Goal: Information Seeking & Learning: Find specific fact

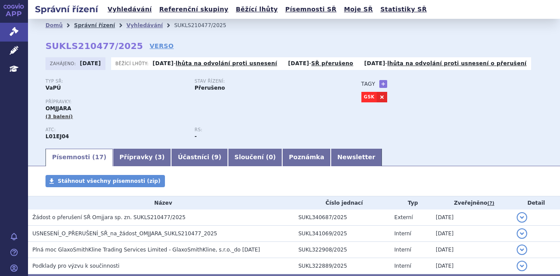
click at [89, 25] on link "Správní řízení" at bounding box center [94, 25] width 41 height 6
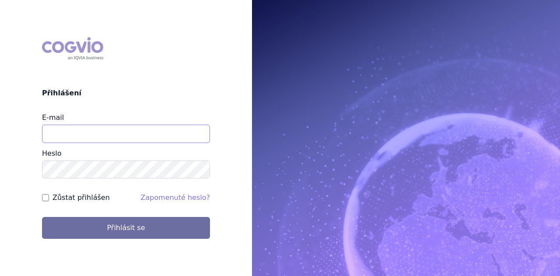
click at [95, 133] on input "E-mail" at bounding box center [126, 134] width 168 height 18
type input "michaela.x.tauchmanova@gsk.com"
click at [42, 217] on button "Přihlásit se" at bounding box center [126, 228] width 168 height 22
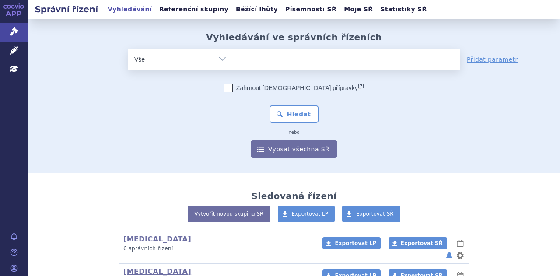
click at [275, 55] on ul at bounding box center [346, 58] width 227 height 18
click at [233, 55] on select at bounding box center [233, 59] width 0 height 22
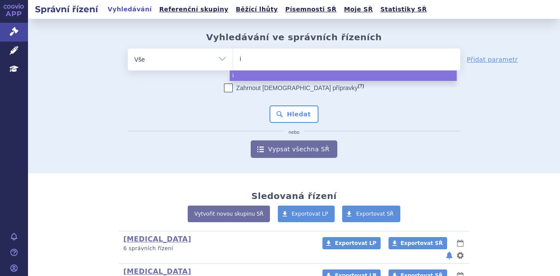
type input "im"
type input "imfi"
type input "imfinz"
type input "imfinzi"
select select "imfinzi"
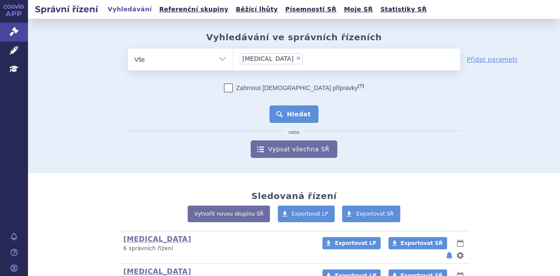
click at [292, 112] on button "Hledat" at bounding box center [293, 113] width 49 height 17
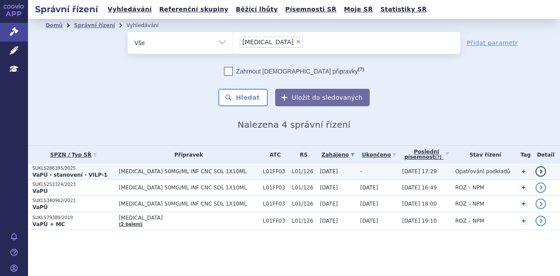
click at [224, 171] on span "IMFINZI 50MG/ML INF CNC SOL 1X10ML" at bounding box center [188, 171] width 139 height 6
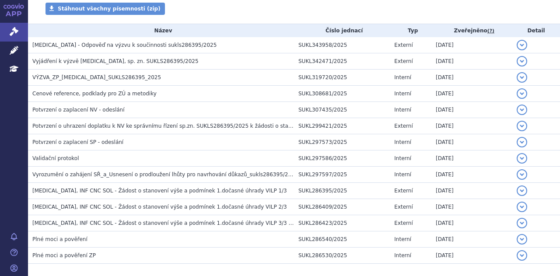
scroll to position [203, 0]
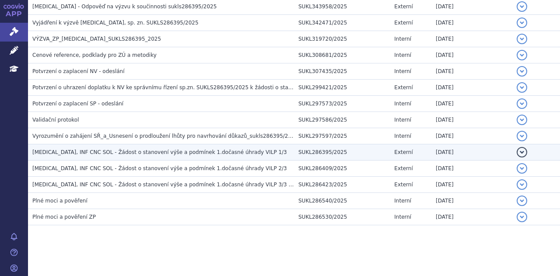
click at [247, 150] on h3 "[MEDICAL_DATA], INF CNC SOL - Žádost o stanovení výše a podmínek 1.dočasné úhra…" at bounding box center [162, 152] width 261 height 9
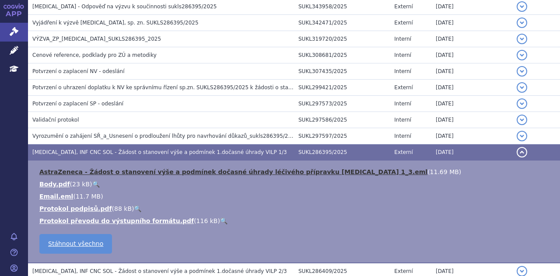
click at [222, 168] on link "AstraZeneca - Žádost o stanovení výše a podmínek dočasné úhrady léčivého přípra…" at bounding box center [233, 171] width 388 height 7
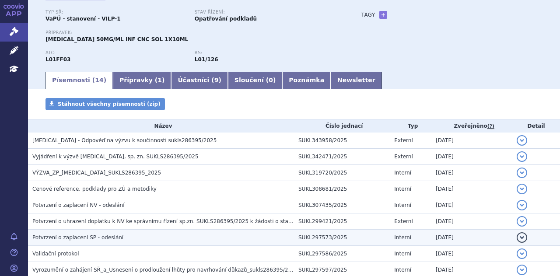
scroll to position [0, 0]
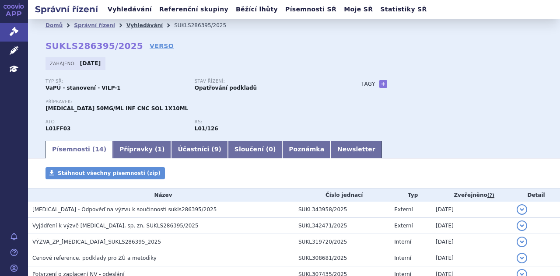
click at [126, 25] on link "Vyhledávání" at bounding box center [144, 25] width 36 height 6
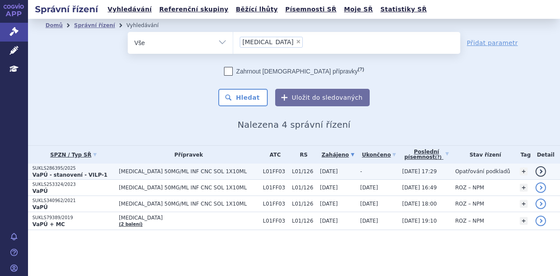
click at [178, 170] on span "[MEDICAL_DATA] 50MG/ML INF CNC SOL 1X10ML" at bounding box center [188, 171] width 139 height 6
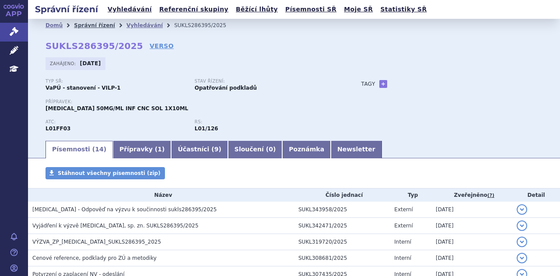
click at [89, 25] on link "Správní řízení" at bounding box center [94, 25] width 41 height 6
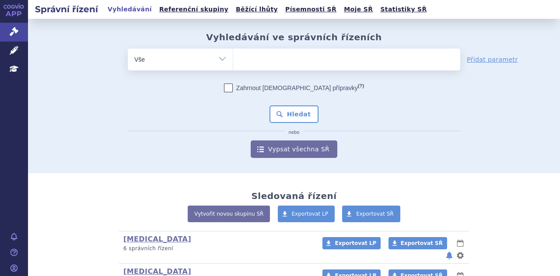
click at [260, 59] on ul at bounding box center [346, 58] width 227 height 18
click at [233, 59] on select at bounding box center [233, 59] width 0 height 22
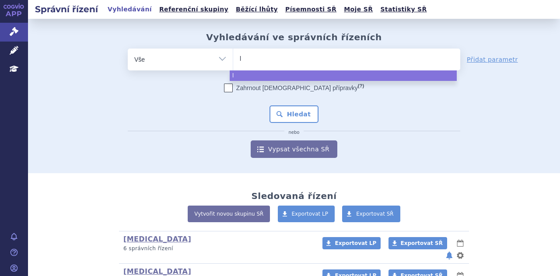
type input "ly"
type input "lyn"
type input "lynpa"
type input "lynpar"
type input "lynparz"
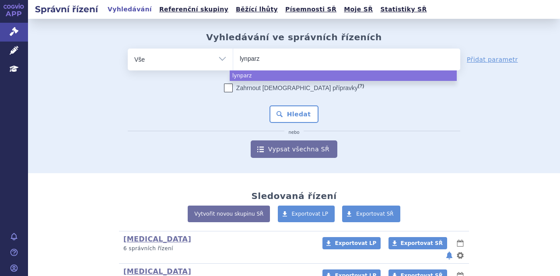
type input "lynparza"
select select "lynparza"
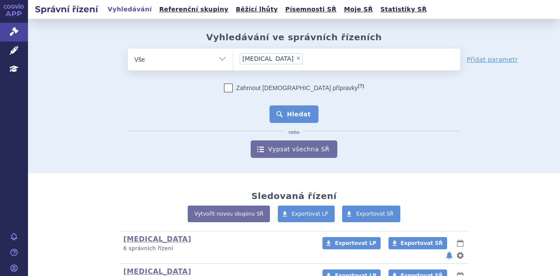
click at [287, 110] on button "Hledat" at bounding box center [293, 113] width 49 height 17
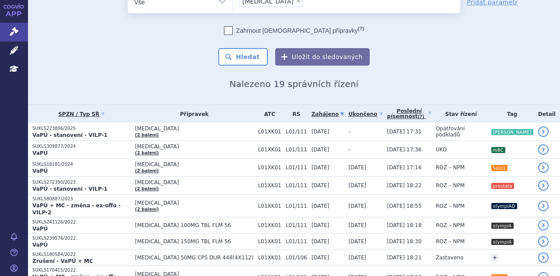
scroll to position [41, 0]
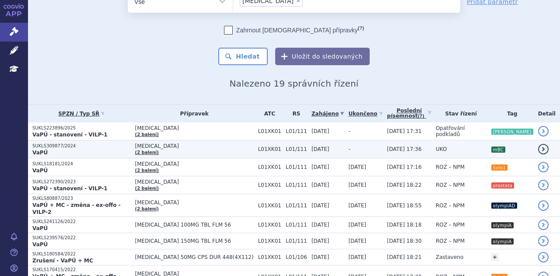
click at [205, 148] on span "[MEDICAL_DATA]" at bounding box center [194, 146] width 118 height 6
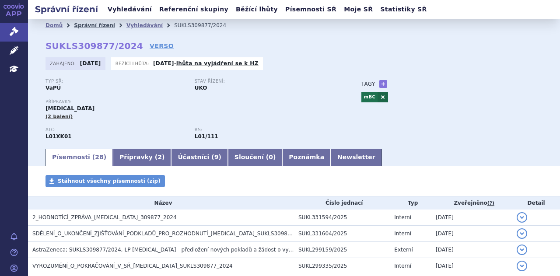
click at [97, 24] on link "Správní řízení" at bounding box center [94, 25] width 41 height 6
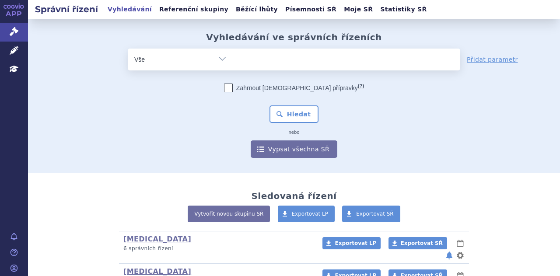
click at [253, 64] on ul at bounding box center [346, 58] width 227 height 18
click at [233, 64] on select at bounding box center [233, 59] width 0 height 22
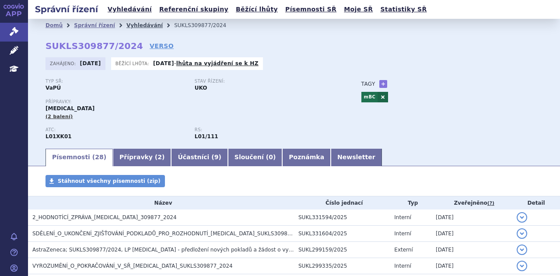
click at [126, 25] on link "Vyhledávání" at bounding box center [144, 25] width 36 height 6
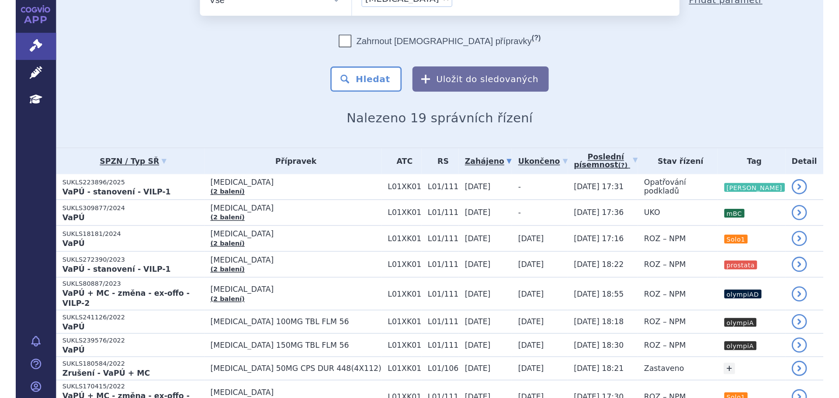
scroll to position [43, 0]
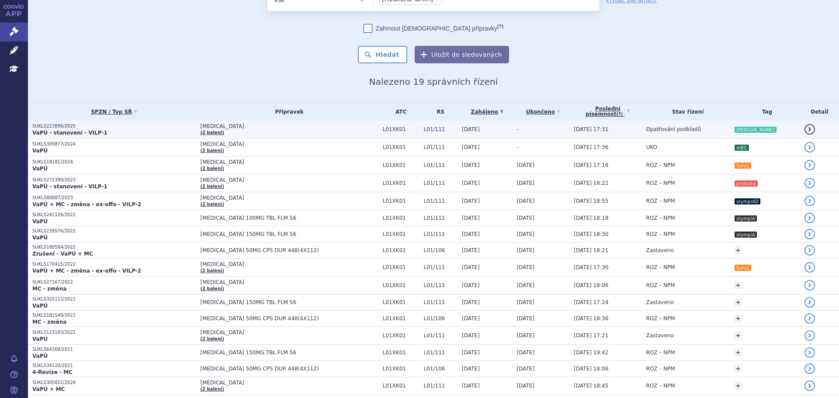
click at [275, 133] on td "LYNPARZA (2 balení)" at bounding box center [287, 130] width 182 height 18
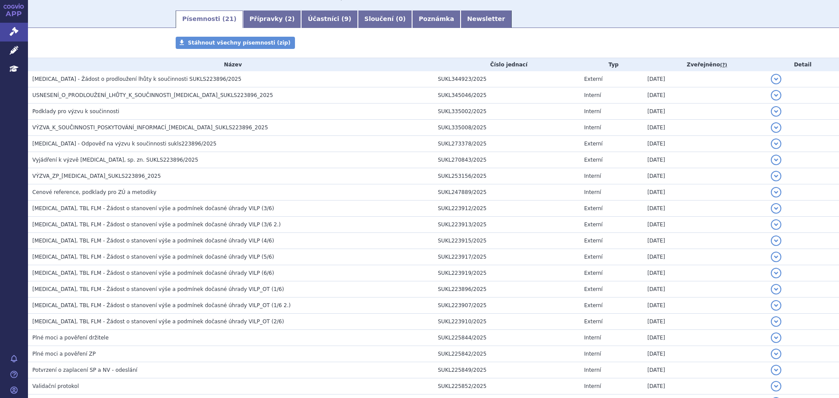
scroll to position [220, 0]
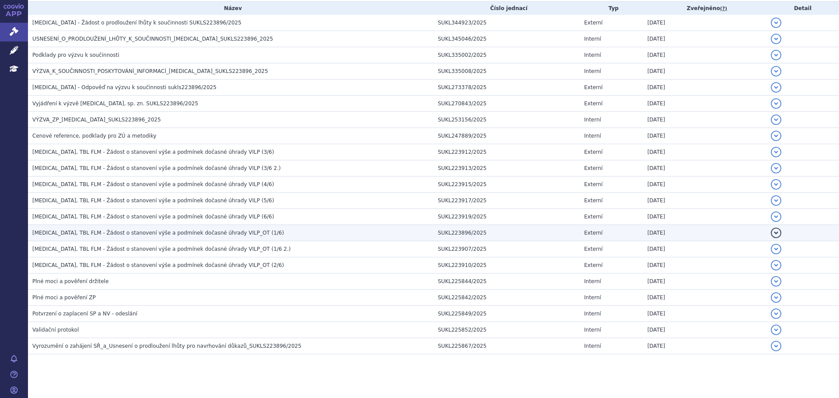
click at [257, 229] on h3 "LYNPARZA, TBL FLM - Žádost o stanovení výše a podmínek dočasné úhrady VILP_OT (…" at bounding box center [232, 233] width 401 height 9
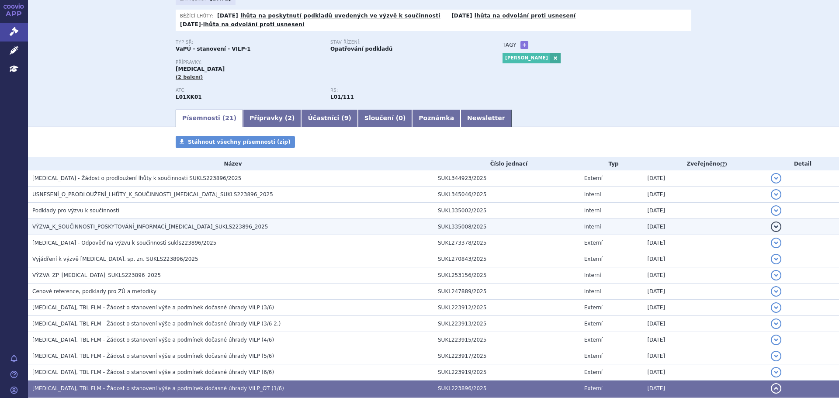
scroll to position [0, 0]
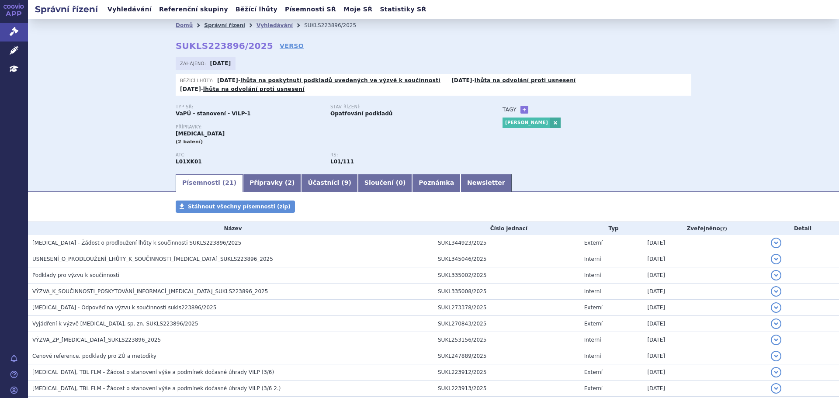
click at [216, 26] on link "Správní řízení" at bounding box center [224, 25] width 41 height 6
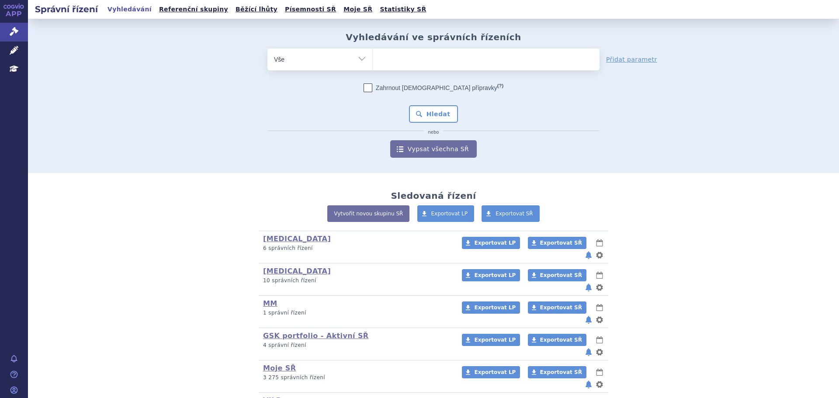
click at [398, 59] on ul at bounding box center [486, 58] width 227 height 18
click at [373, 59] on select at bounding box center [372, 59] width 0 height 22
type input "imf"
type input "imfi"
type input "imfinz"
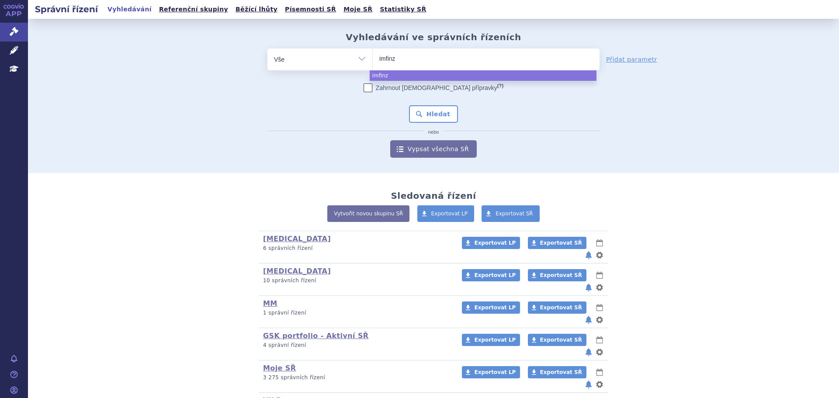
type input "imfinzi"
select select "imfinzi"
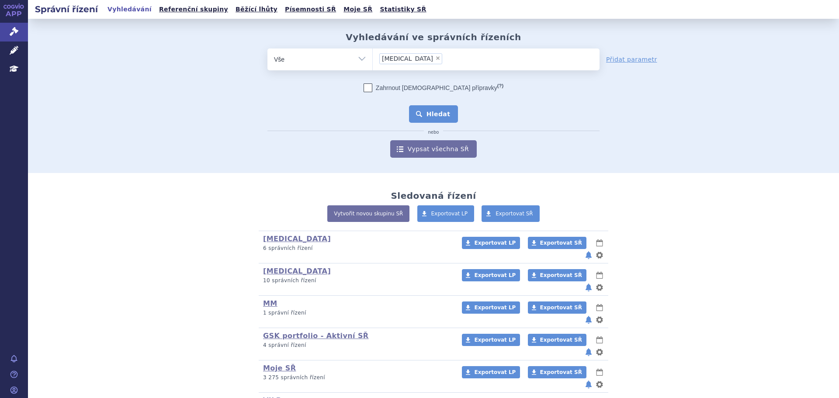
click at [416, 115] on button "Hledat" at bounding box center [433, 113] width 49 height 17
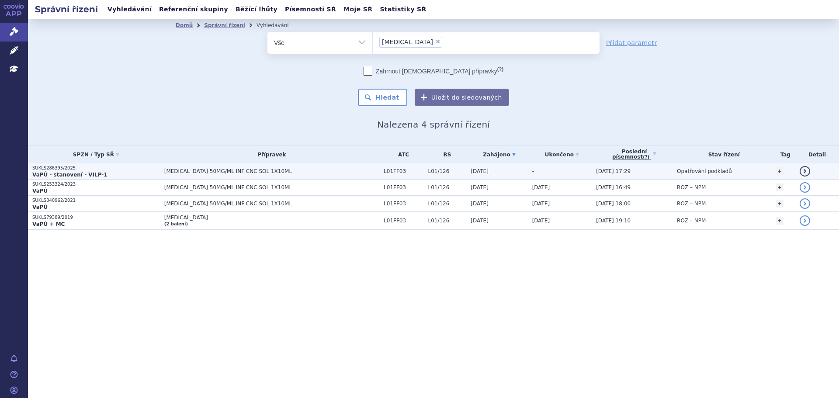
click at [329, 172] on span "[MEDICAL_DATA] 50MG/ML INF CNC SOL 1X10ML" at bounding box center [271, 171] width 215 height 6
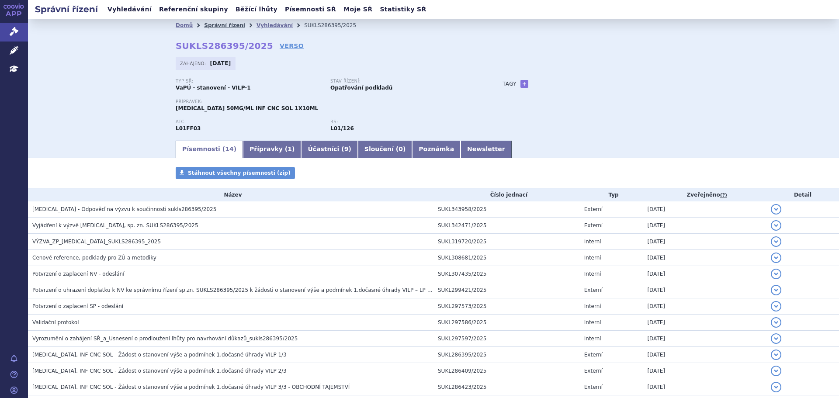
click at [214, 25] on link "Správní řízení" at bounding box center [224, 25] width 41 height 6
